Goal: Entertainment & Leisure: Consume media (video, audio)

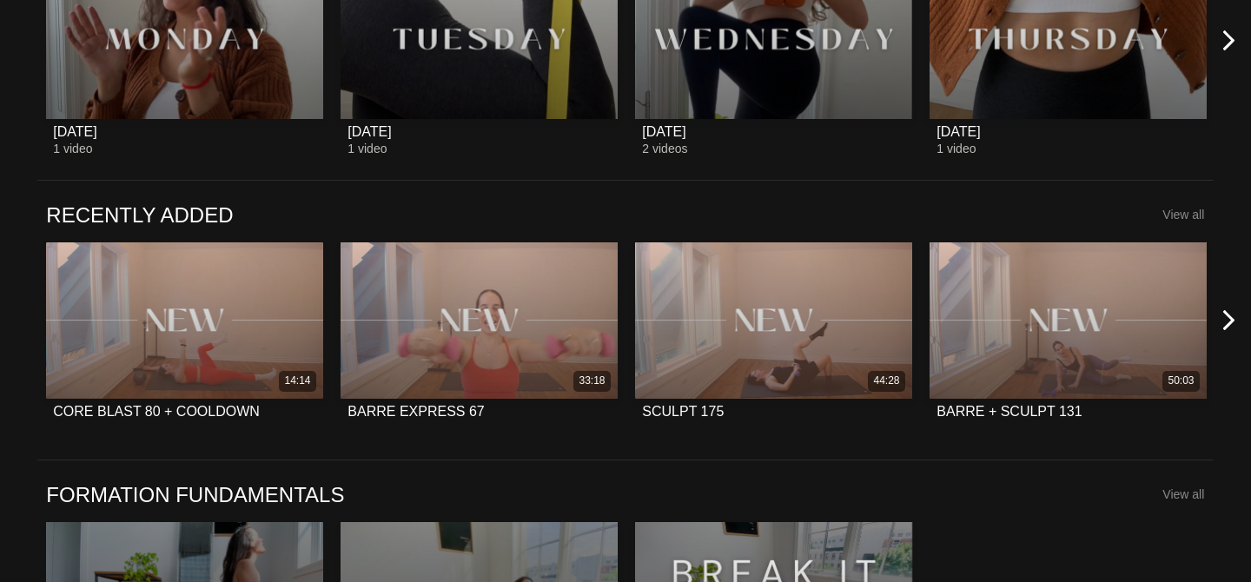
scroll to position [1206, 0]
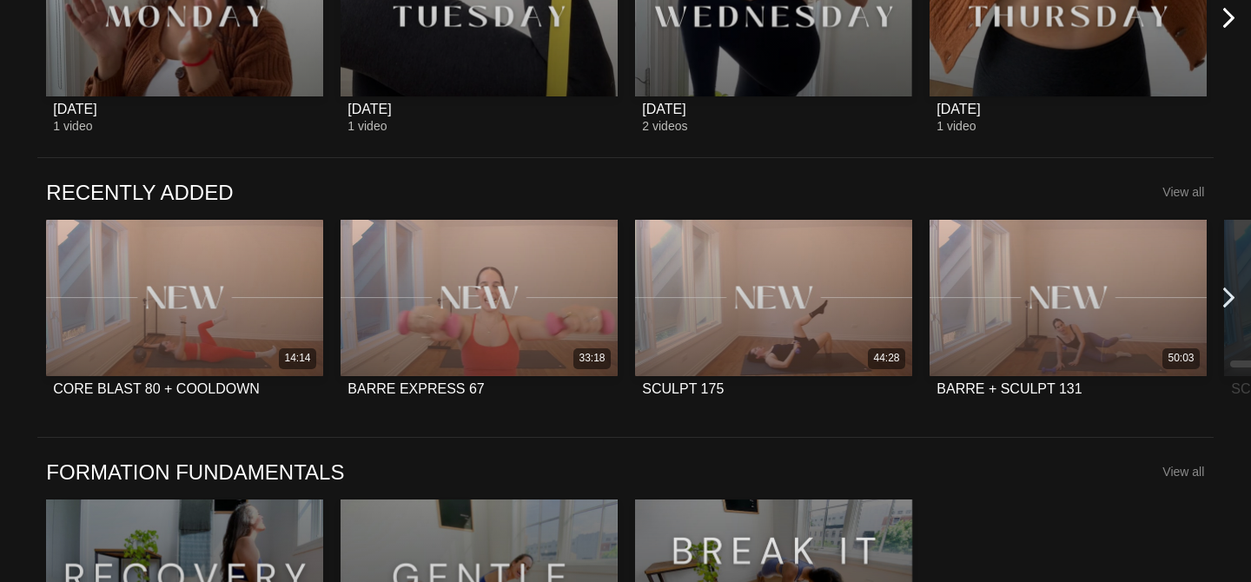
click at [1232, 298] on icon at bounding box center [1229, 298] width 22 height 22
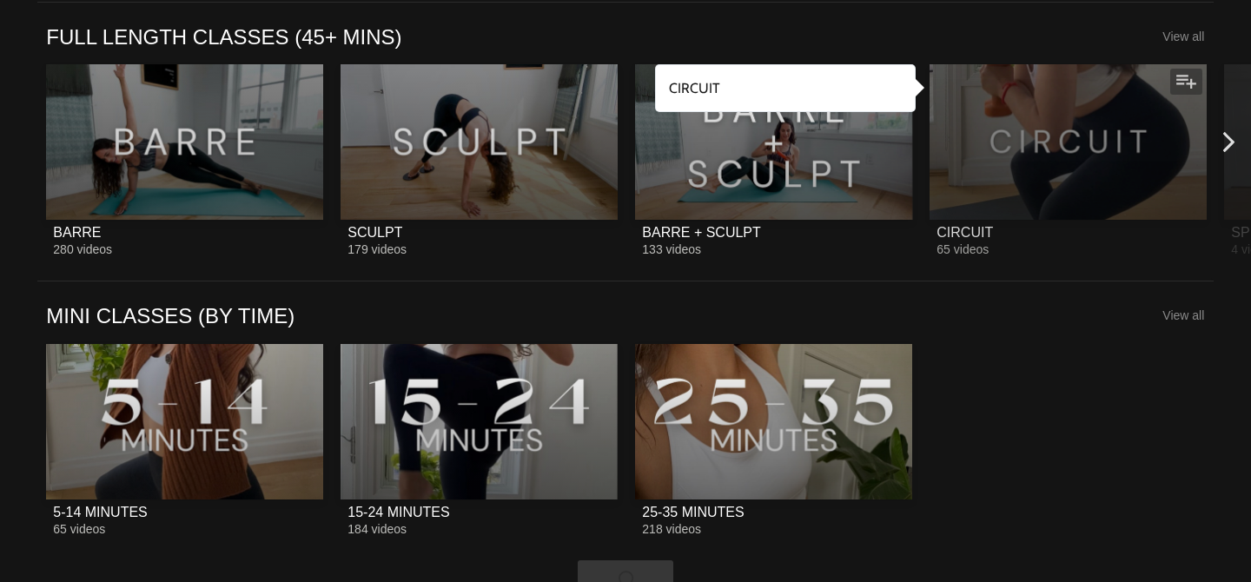
scroll to position [1952, 0]
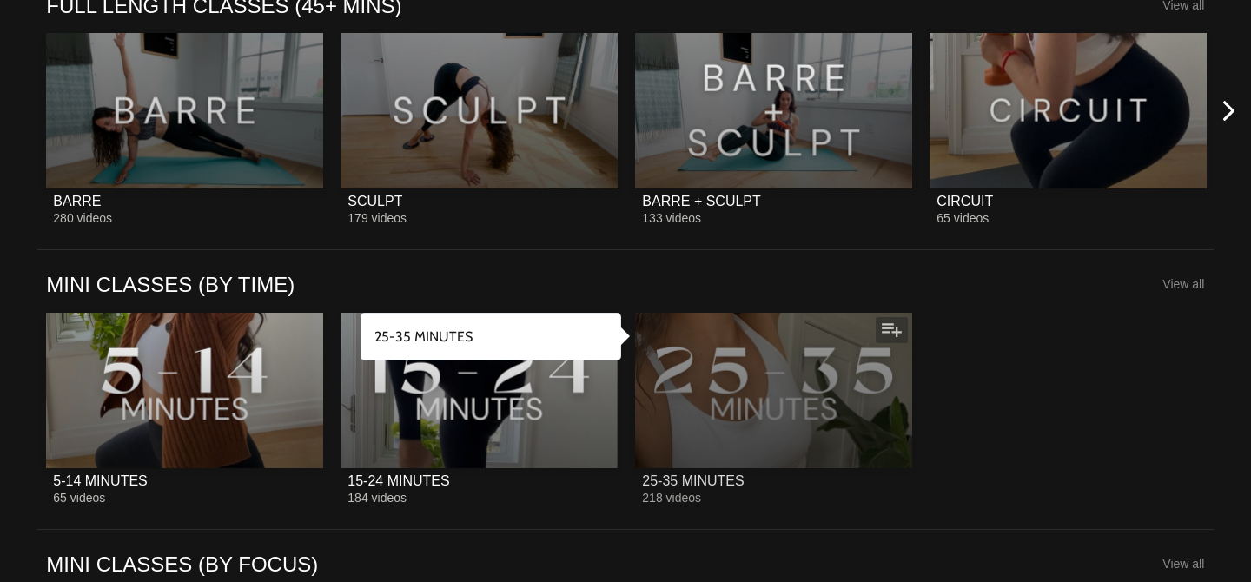
click at [770, 393] on div at bounding box center [773, 390] width 277 height 155
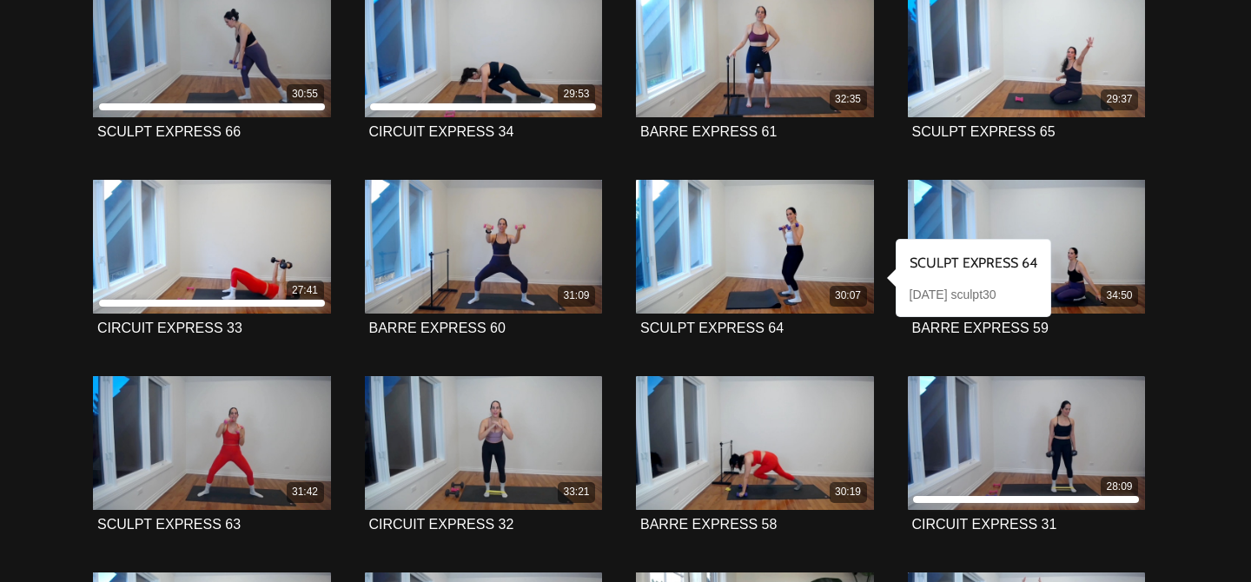
scroll to position [1252, 0]
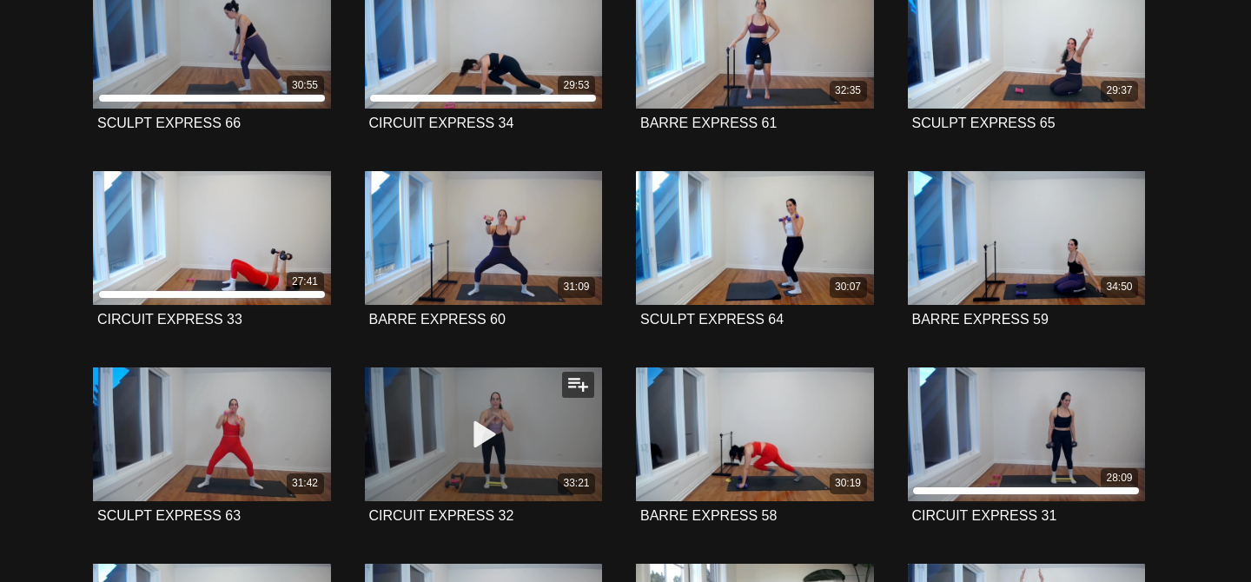
click at [490, 433] on icon at bounding box center [483, 434] width 52 height 30
